Goal: Browse casually

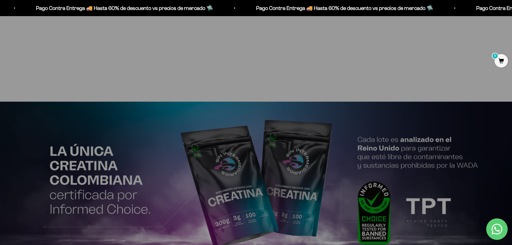
scroll to position [1031, 0]
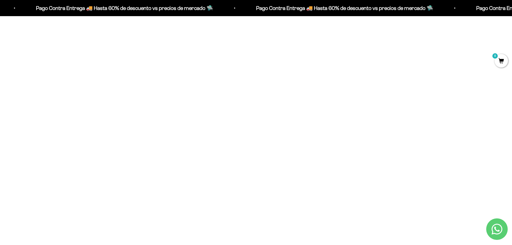
click at [107, 139] on img at bounding box center [103, 129] width 146 height 146
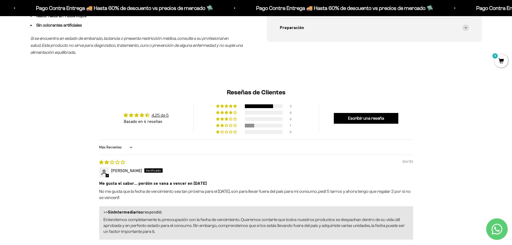
scroll to position [430, 0]
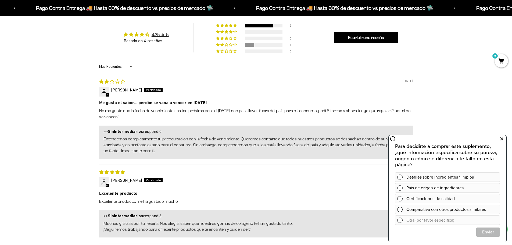
drag, startPoint x: 501, startPoint y: 139, endPoint x: 497, endPoint y: 137, distance: 4.1
click at [500, 139] on icon at bounding box center [501, 138] width 3 height 7
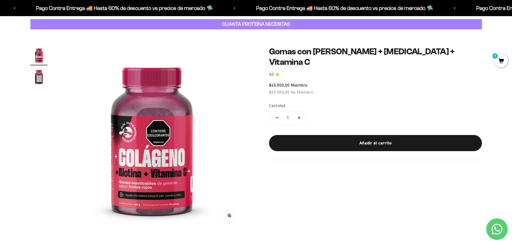
scroll to position [0, 0]
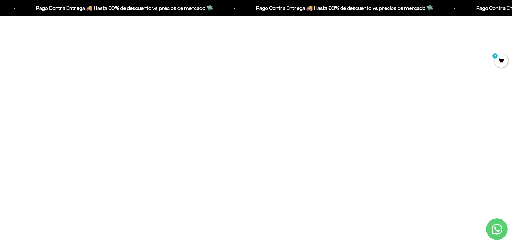
scroll to position [403, 0]
click at [245, 160] on img at bounding box center [256, 151] width 146 height 146
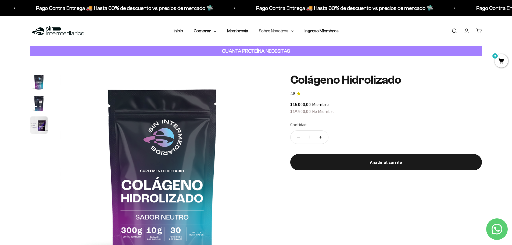
click at [271, 30] on summary "Sobre Nosotros" at bounding box center [276, 30] width 35 height 7
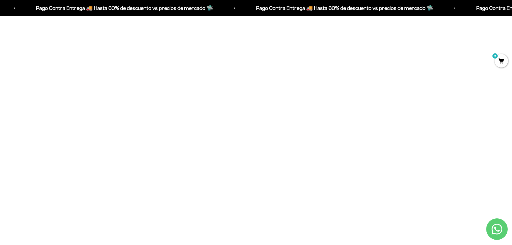
scroll to position [430, 0]
